Goal: Task Accomplishment & Management: Use online tool/utility

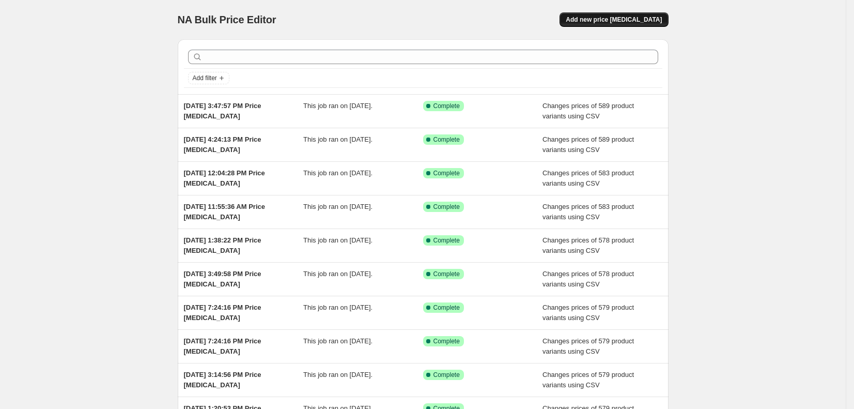
click at [598, 24] on button "Add new price change job" at bounding box center [614, 19] width 109 height 14
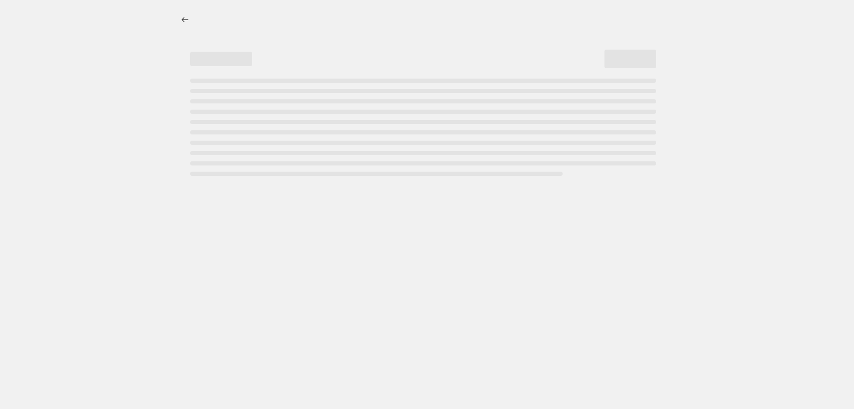
select select "percentage"
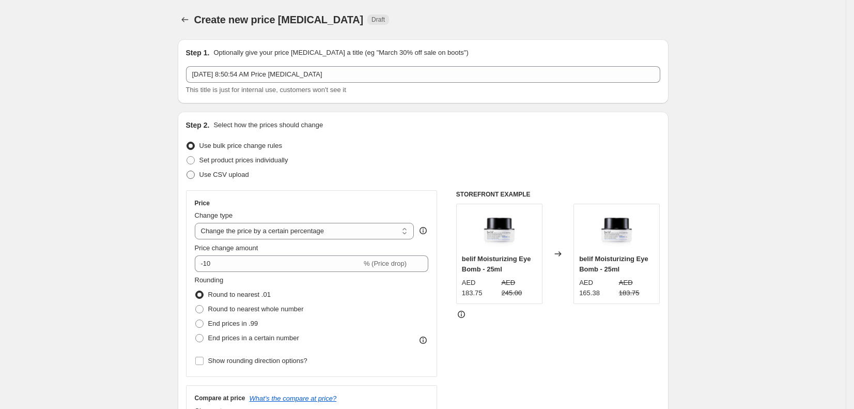
click at [226, 177] on span "Use CSV upload" at bounding box center [225, 175] width 50 height 8
click at [187, 171] on input "Use CSV upload" at bounding box center [187, 171] width 1 height 1
radio input "true"
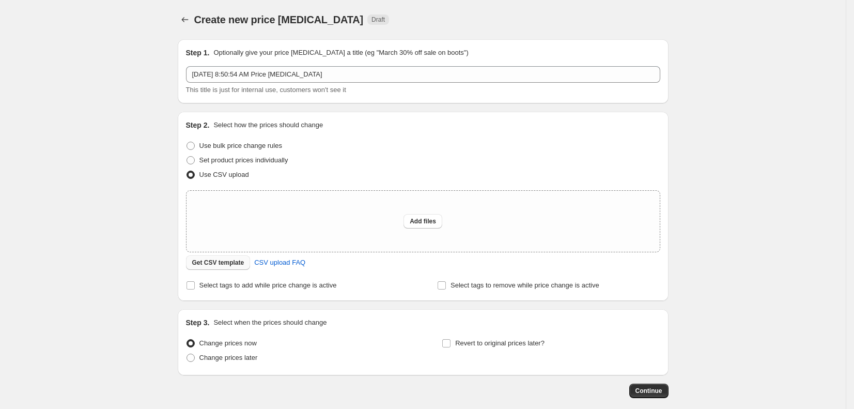
click at [235, 265] on span "Get CSV template" at bounding box center [218, 262] width 52 height 8
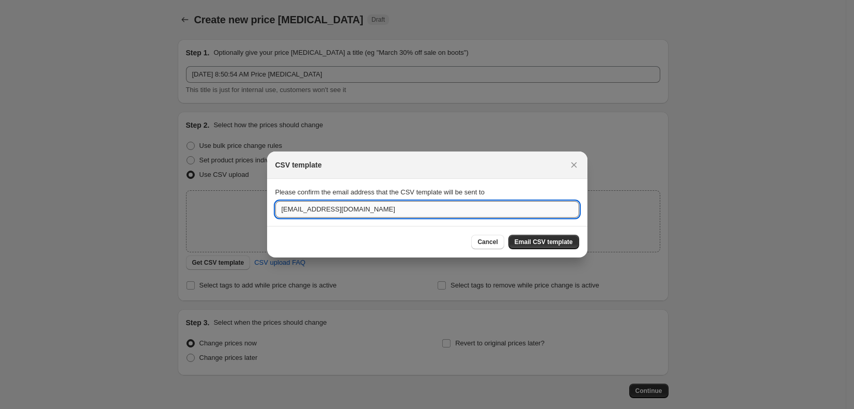
click at [422, 210] on input "tfs.commerce@al-ghurair.com" at bounding box center [427, 209] width 304 height 17
type input "t"
type input "kamilia.chabni@biasretail.com"
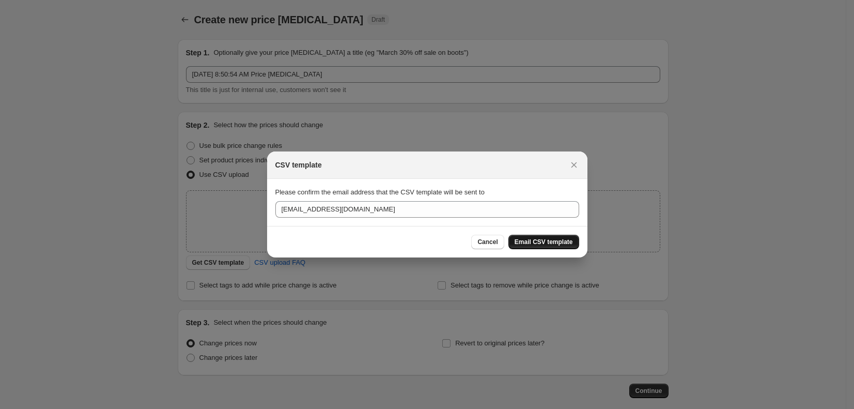
click at [539, 240] on span "Email CSV template" at bounding box center [544, 242] width 58 height 8
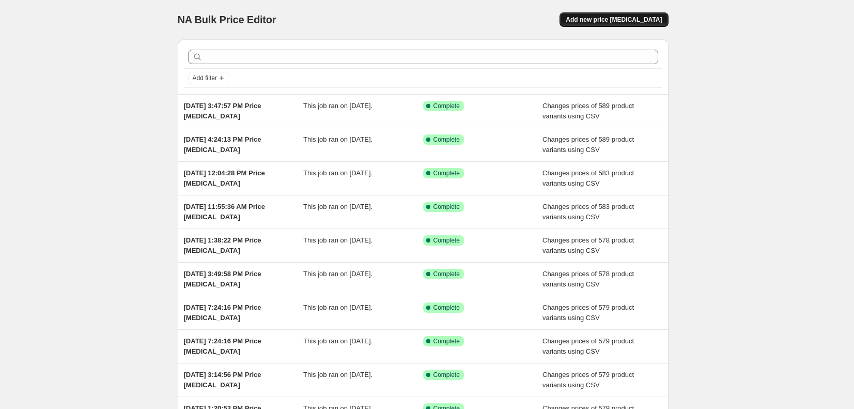
click at [659, 16] on button "Add new price change job" at bounding box center [614, 19] width 109 height 14
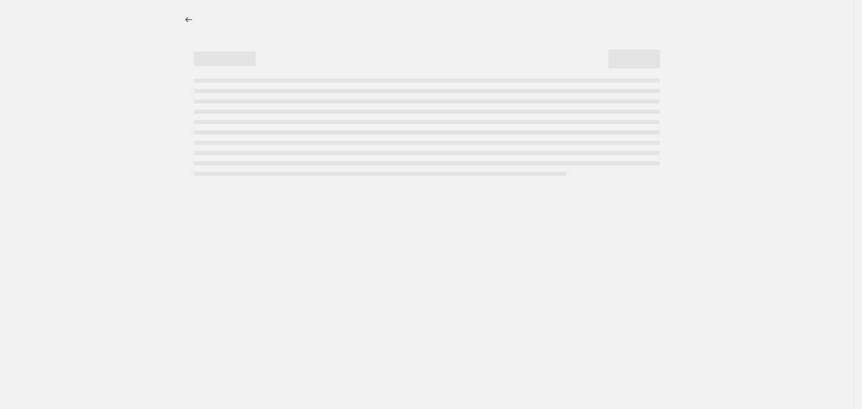
select select "percentage"
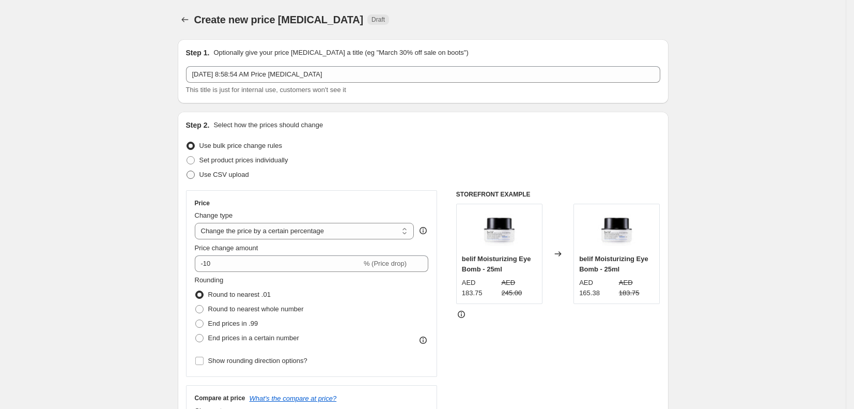
click at [229, 175] on span "Use CSV upload" at bounding box center [225, 175] width 50 height 8
click at [187, 171] on input "Use CSV upload" at bounding box center [187, 171] width 1 height 1
radio input "true"
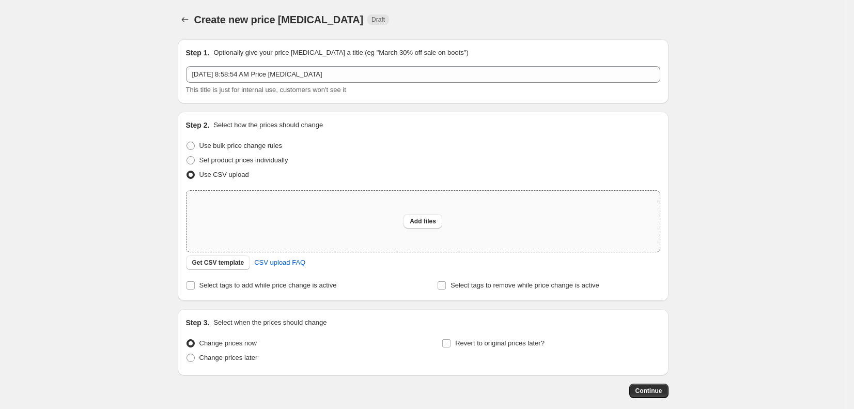
click at [334, 214] on div "Add files" at bounding box center [423, 221] width 473 height 61
type input "C:\fakepath\csv_template_user_8215.csv"
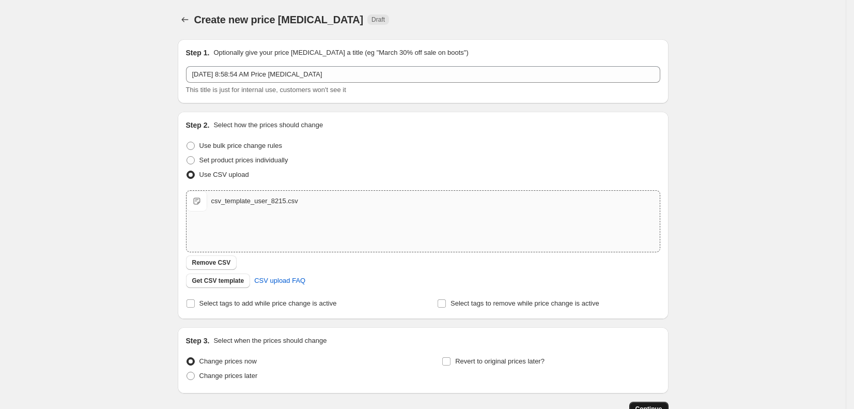
click at [661, 402] on button "Continue" at bounding box center [649, 409] width 39 height 14
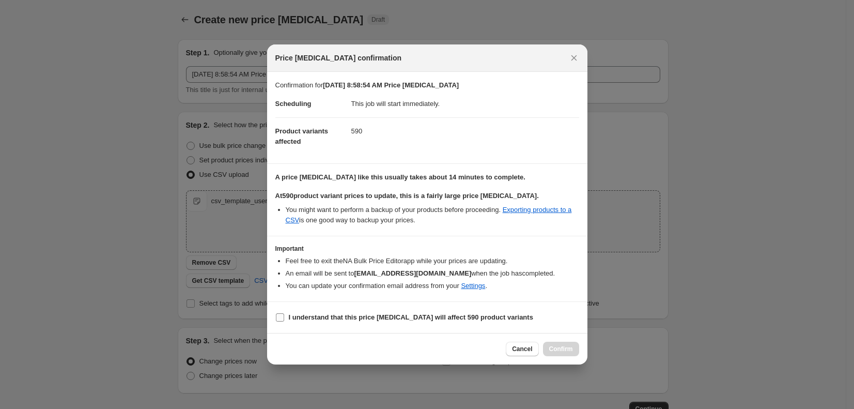
click at [281, 317] on input "I understand that this price change job will affect 590 product variants" at bounding box center [280, 317] width 8 height 8
checkbox input "true"
click at [557, 348] on span "Confirm" at bounding box center [561, 349] width 24 height 8
